Goal: Navigation & Orientation: Find specific page/section

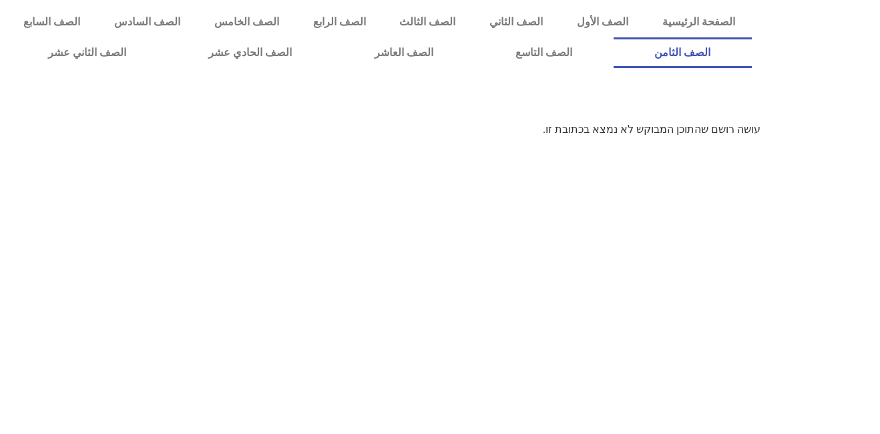
click at [614, 37] on link "الصف الثامن" at bounding box center [683, 52] width 138 height 31
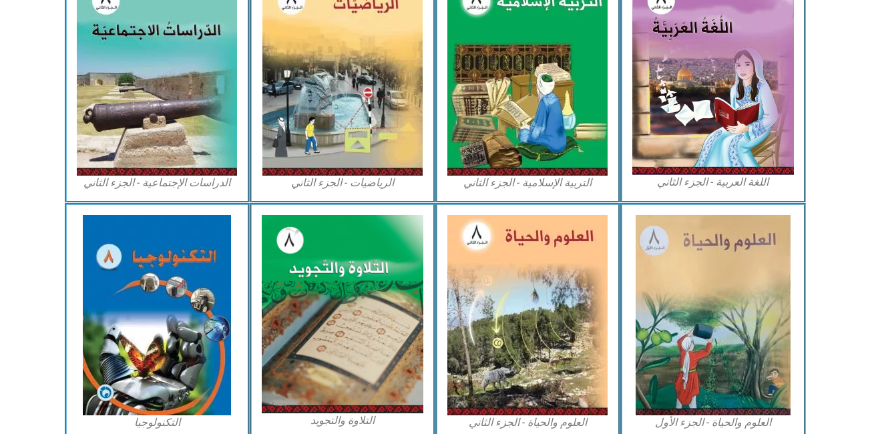
scroll to position [692, 0]
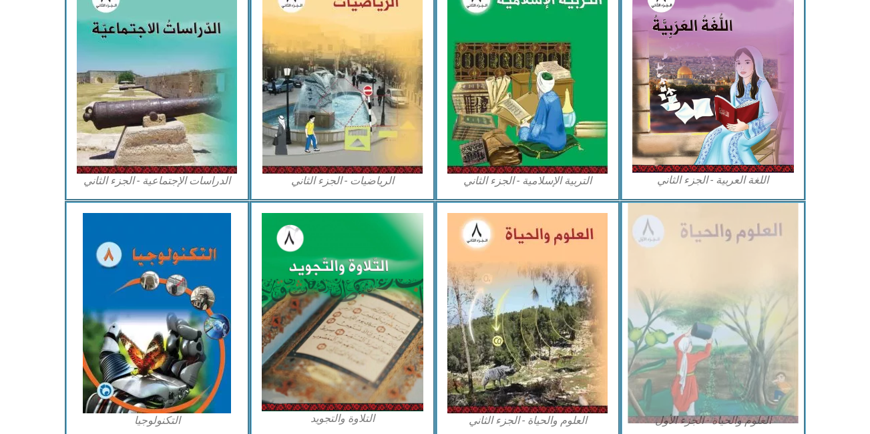
click at [718, 346] on img at bounding box center [713, 313] width 170 height 220
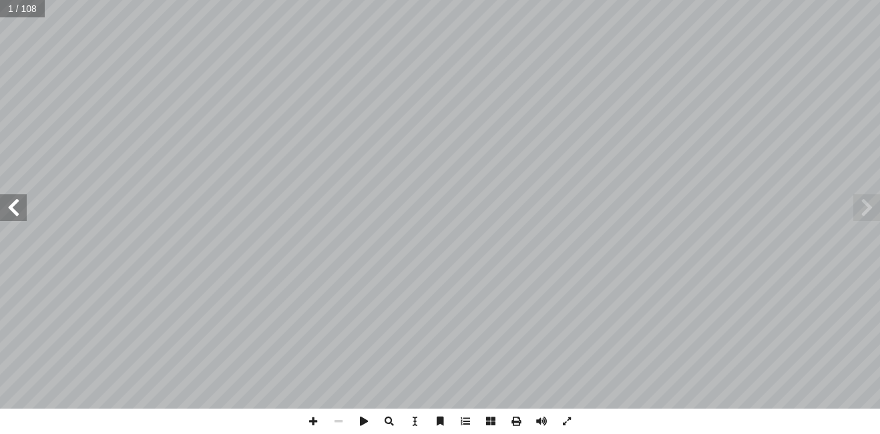
click at [3, 207] on span at bounding box center [13, 207] width 27 height 27
click at [15, 212] on span at bounding box center [13, 207] width 27 height 27
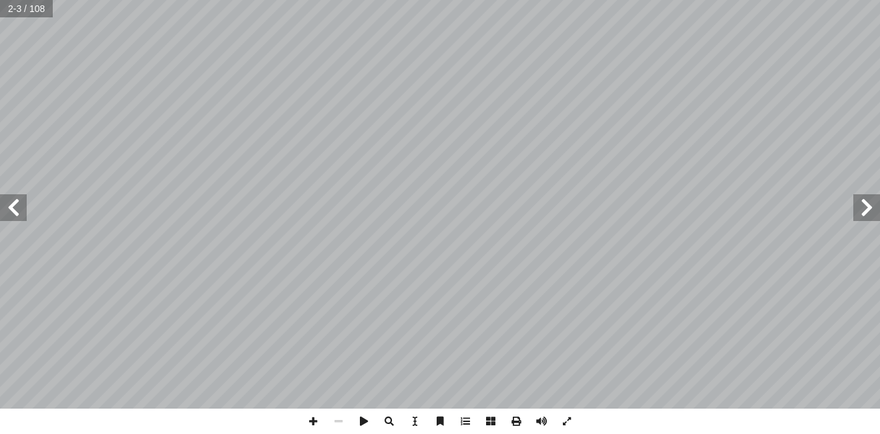
click at [15, 212] on span at bounding box center [13, 207] width 27 height 27
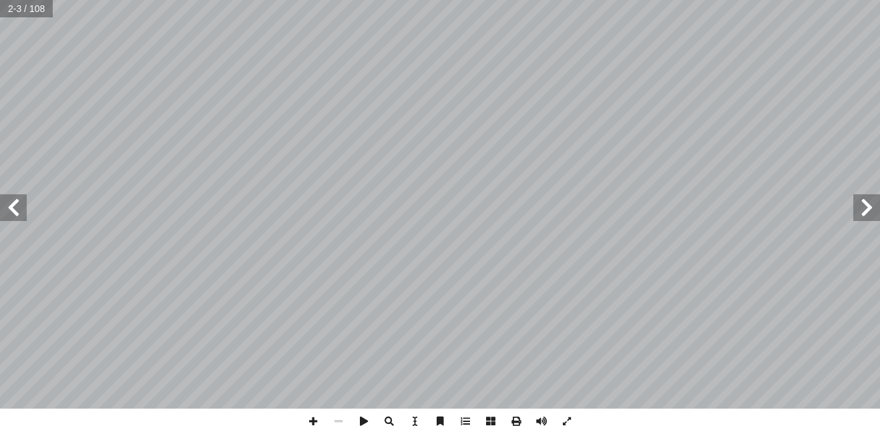
click at [15, 212] on span at bounding box center [13, 207] width 27 height 27
click at [15, 208] on span at bounding box center [13, 207] width 27 height 27
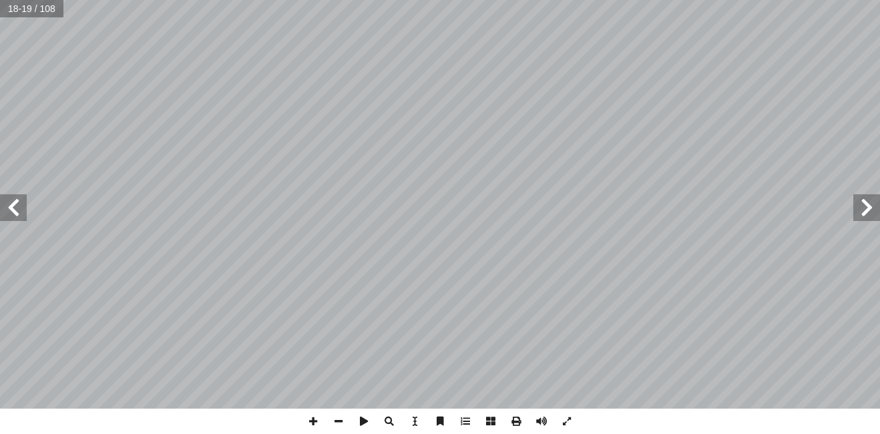
click at [12, 212] on span at bounding box center [13, 207] width 27 height 27
